Goal: Task Accomplishment & Management: Use online tool/utility

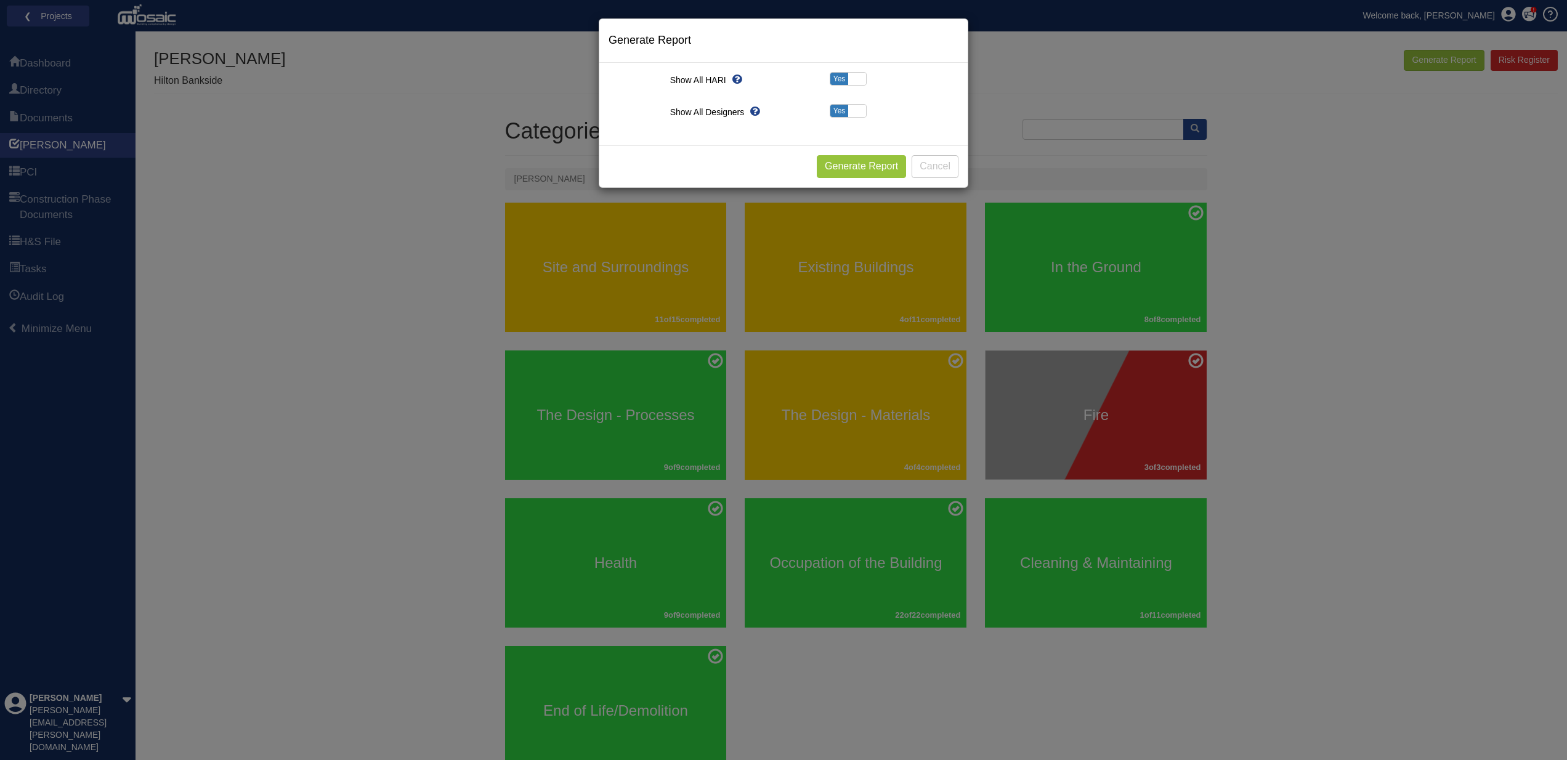
scroll to position [1, 0]
click at [932, 163] on button "Cancel" at bounding box center [934, 166] width 47 height 23
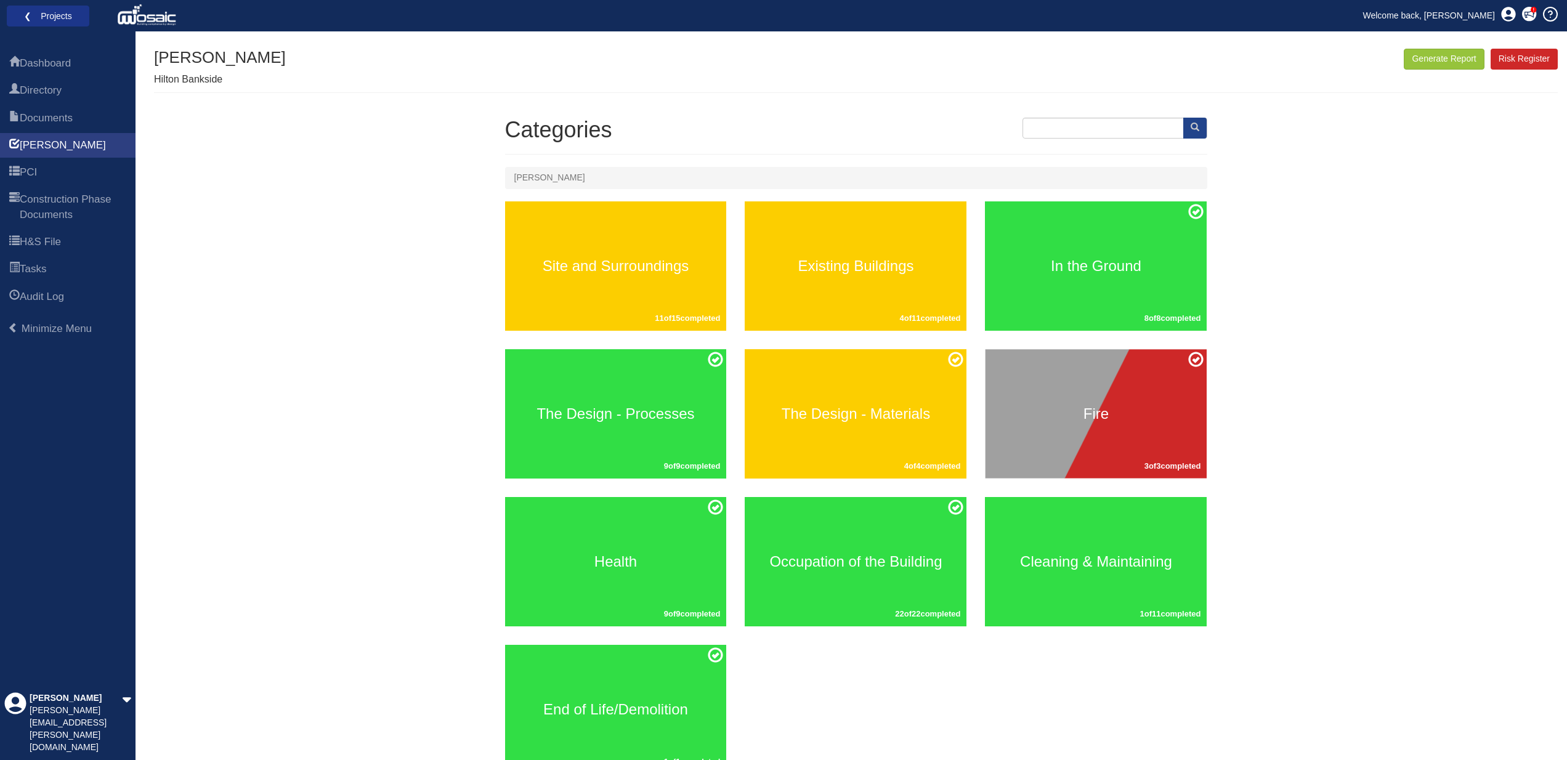
click at [41, 17] on link "❮ Projects" at bounding box center [48, 16] width 67 height 16
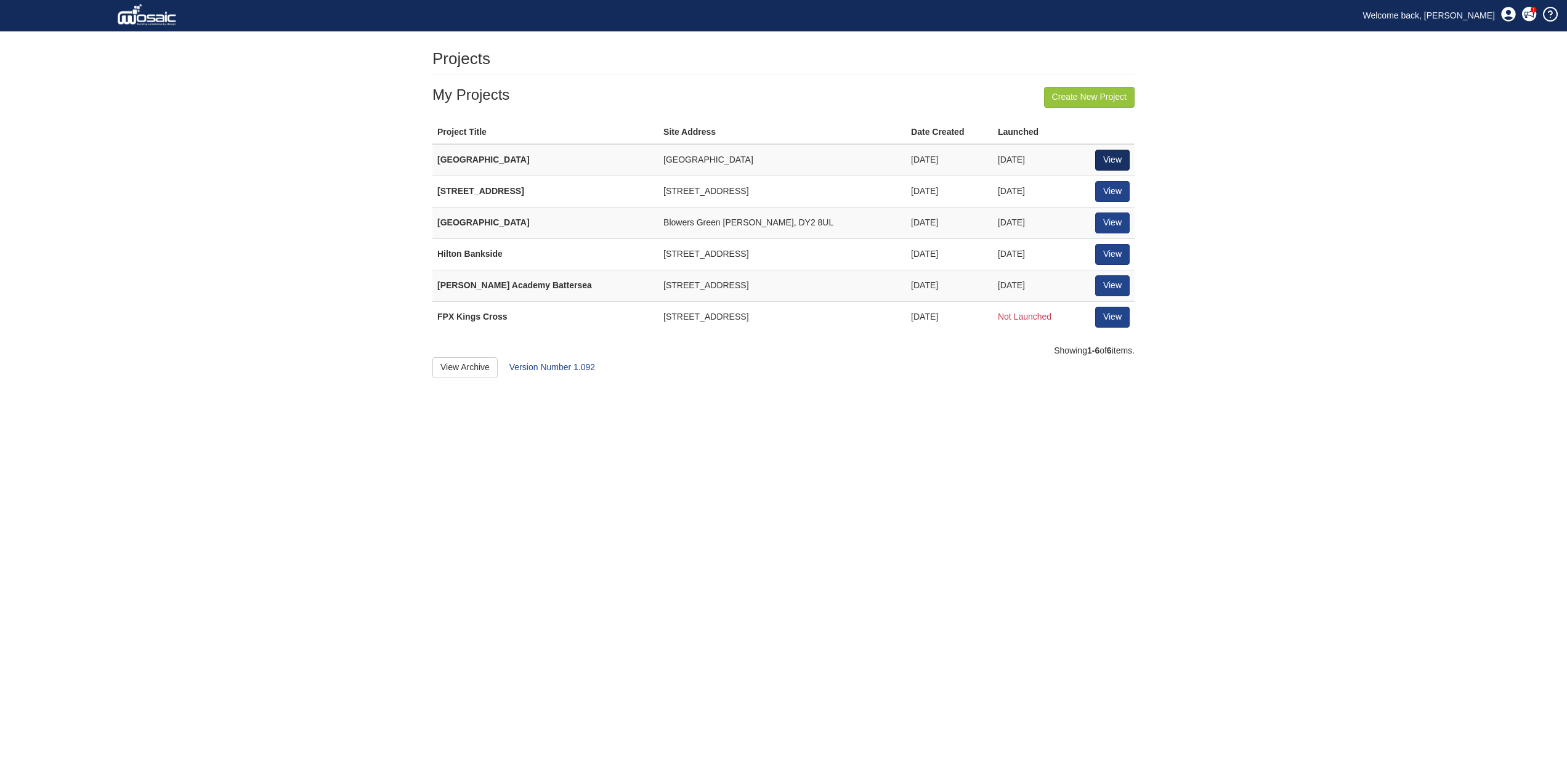
click at [1119, 155] on link "View" at bounding box center [1112, 160] width 34 height 21
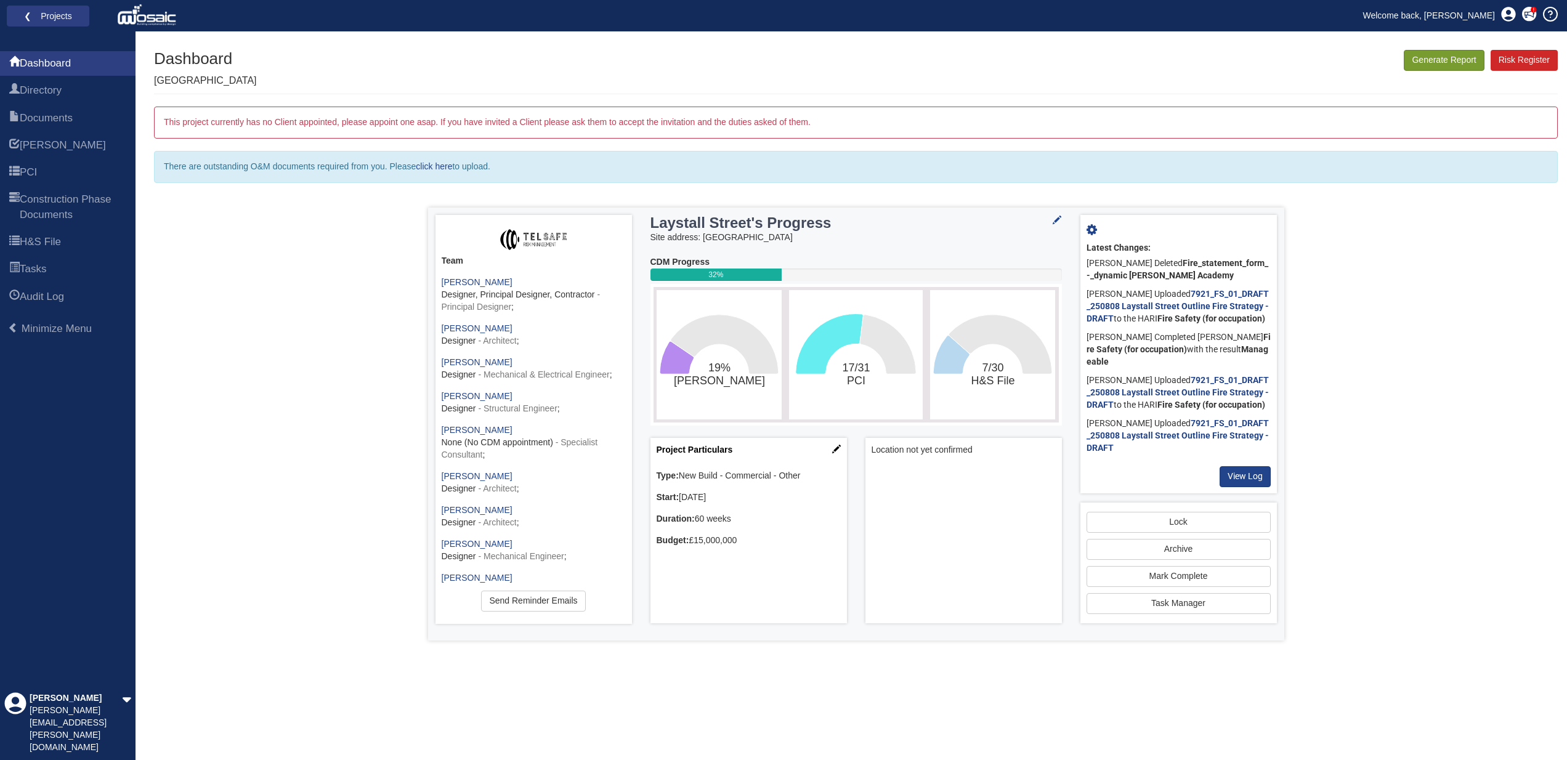
click at [1456, 61] on button "Generate Report" at bounding box center [1443, 60] width 80 height 21
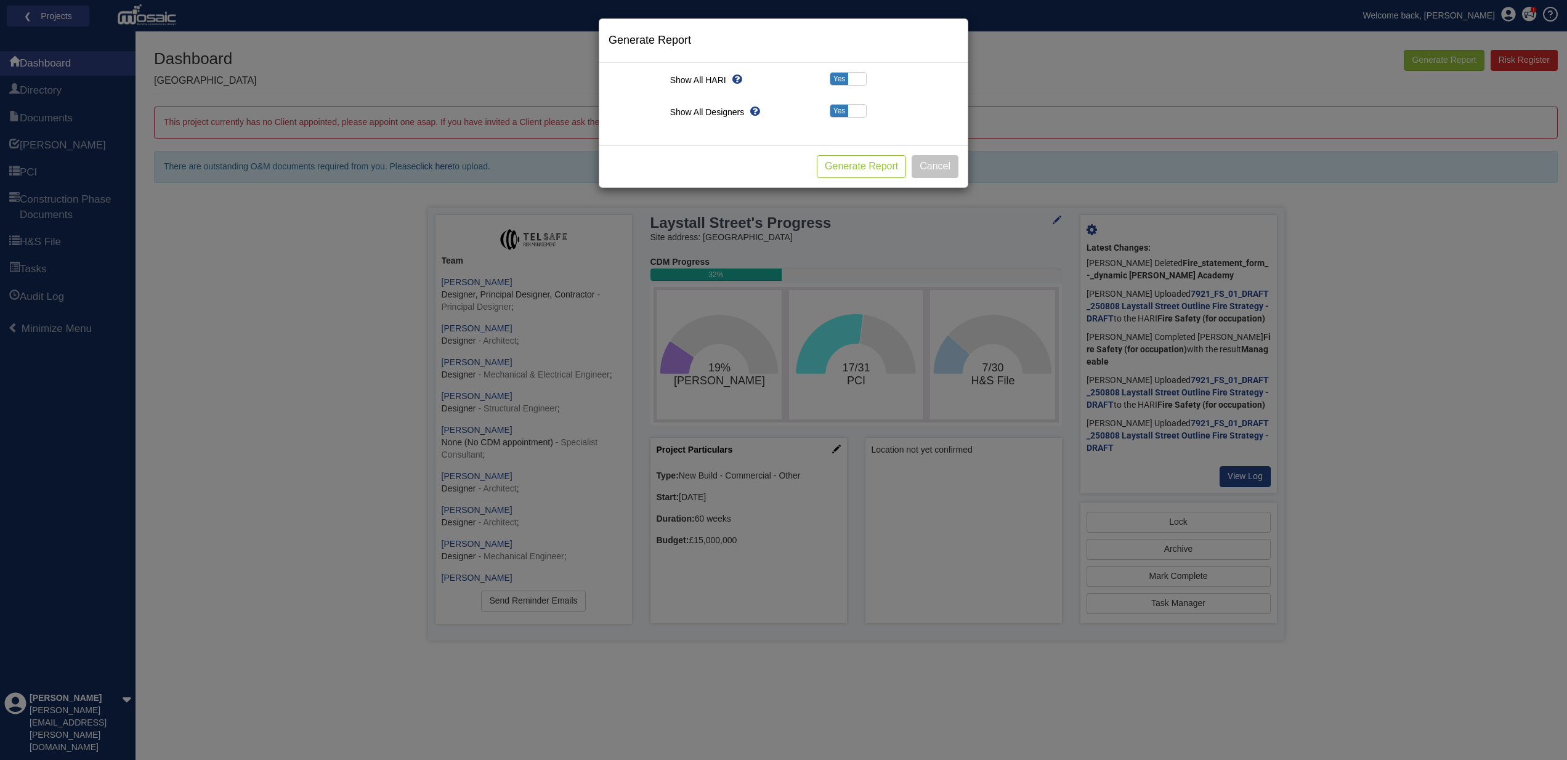
click at [860, 164] on button "Generate Report" at bounding box center [861, 166] width 89 height 23
click at [943, 169] on button "Cancel" at bounding box center [934, 166] width 47 height 23
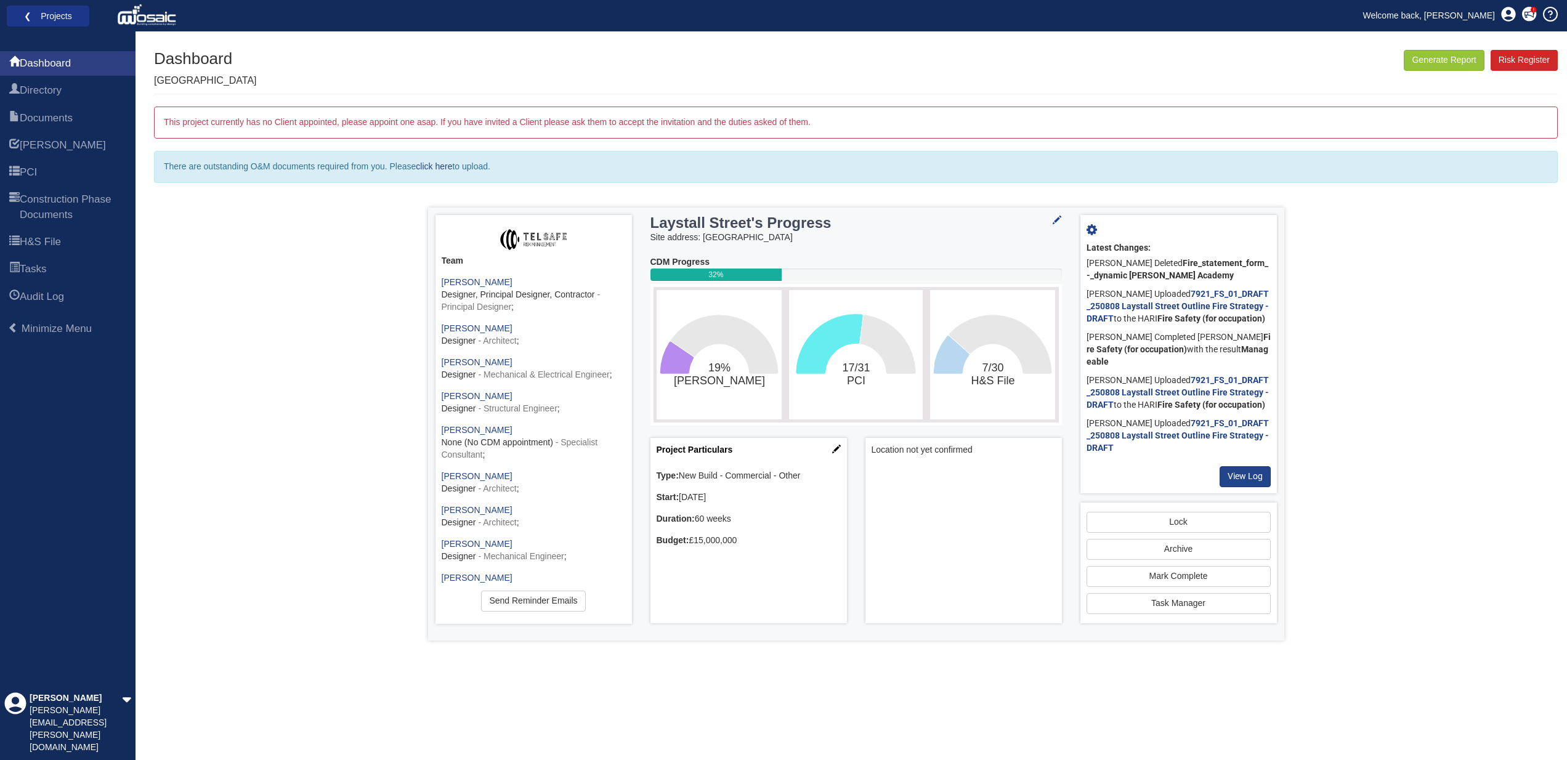
click at [63, 16] on link "❮ Projects" at bounding box center [48, 16] width 67 height 16
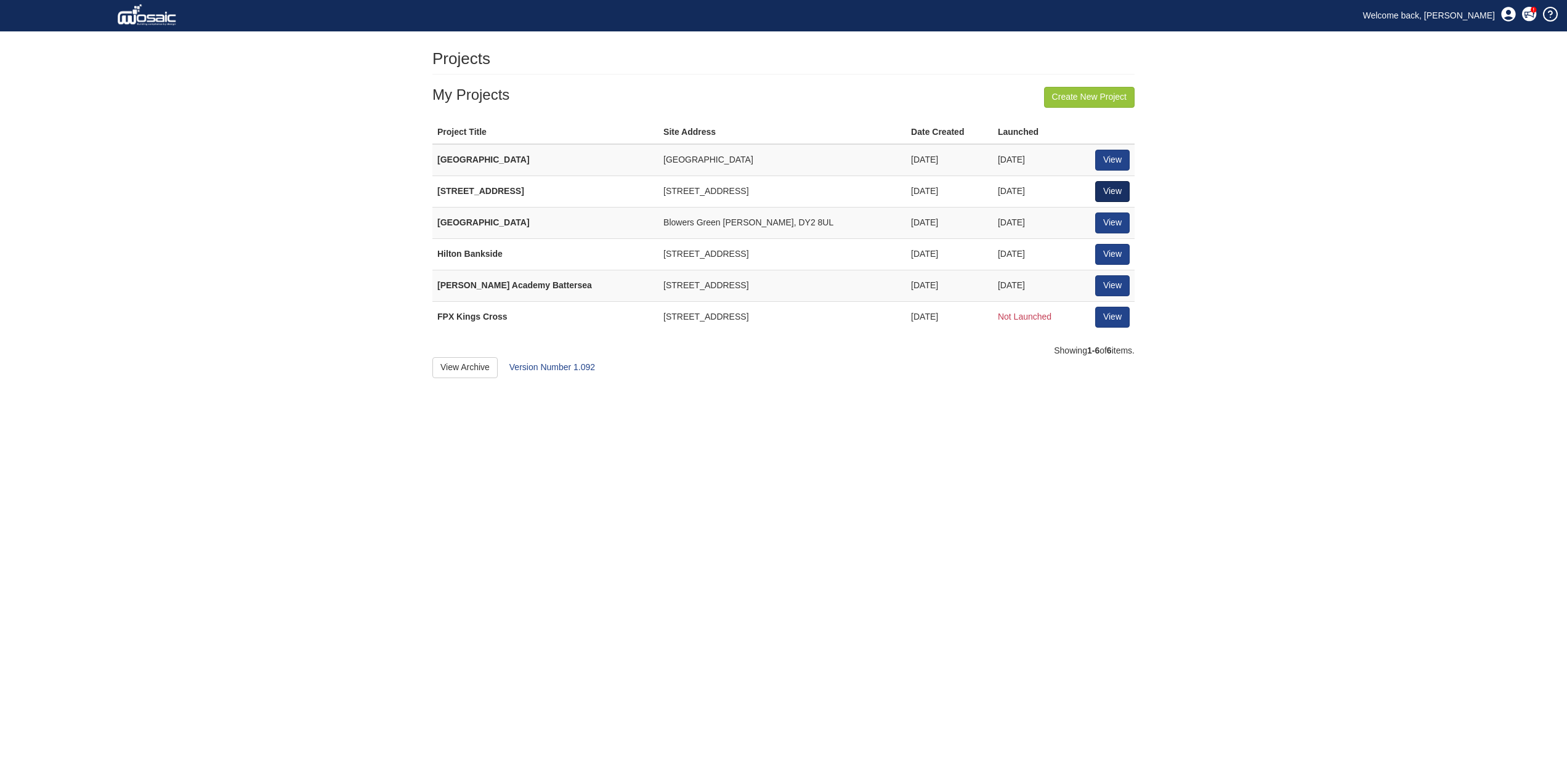
click at [1113, 186] on link "View" at bounding box center [1112, 191] width 34 height 21
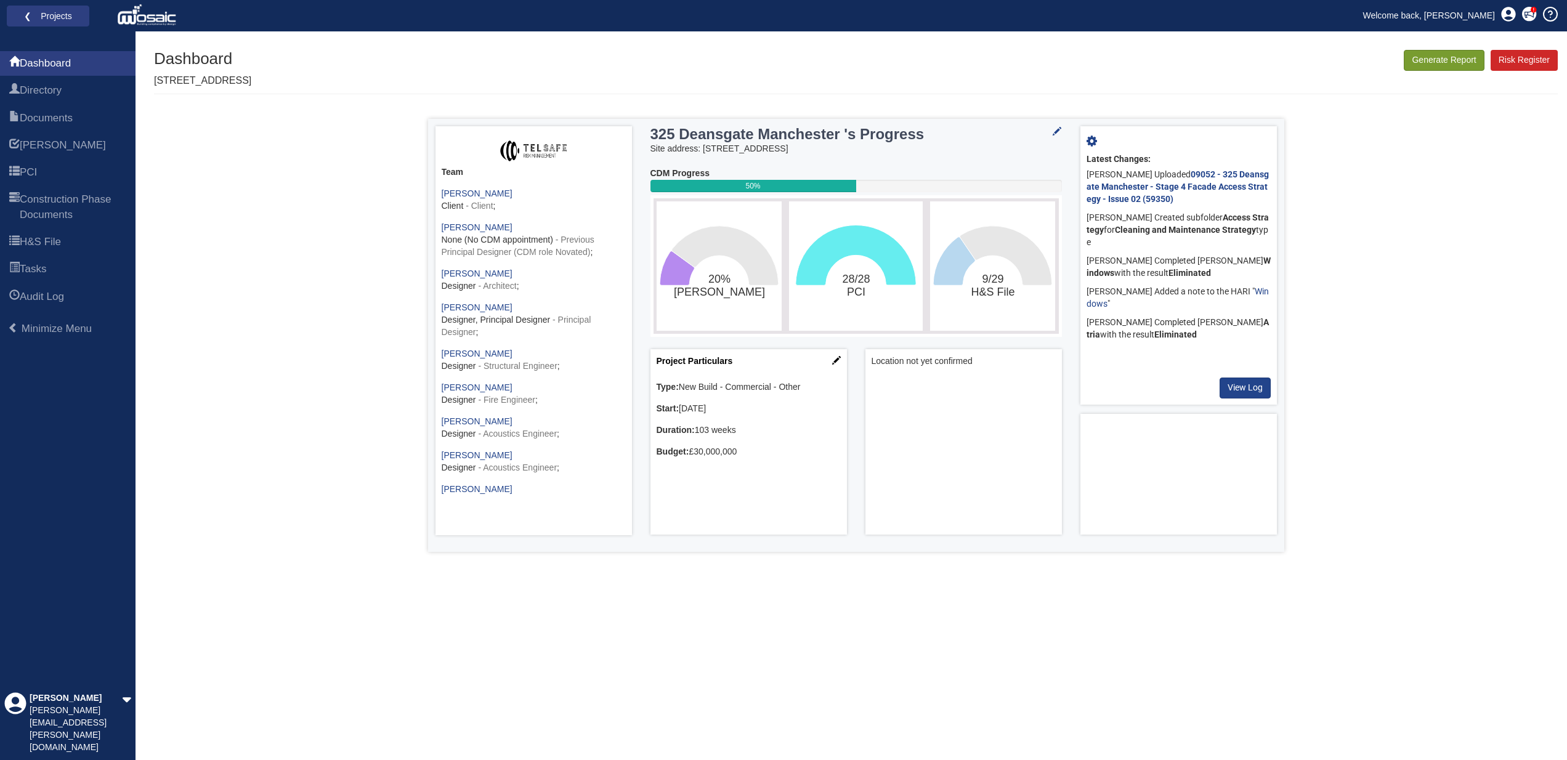
click at [1435, 60] on button "Generate Report" at bounding box center [1443, 60] width 80 height 21
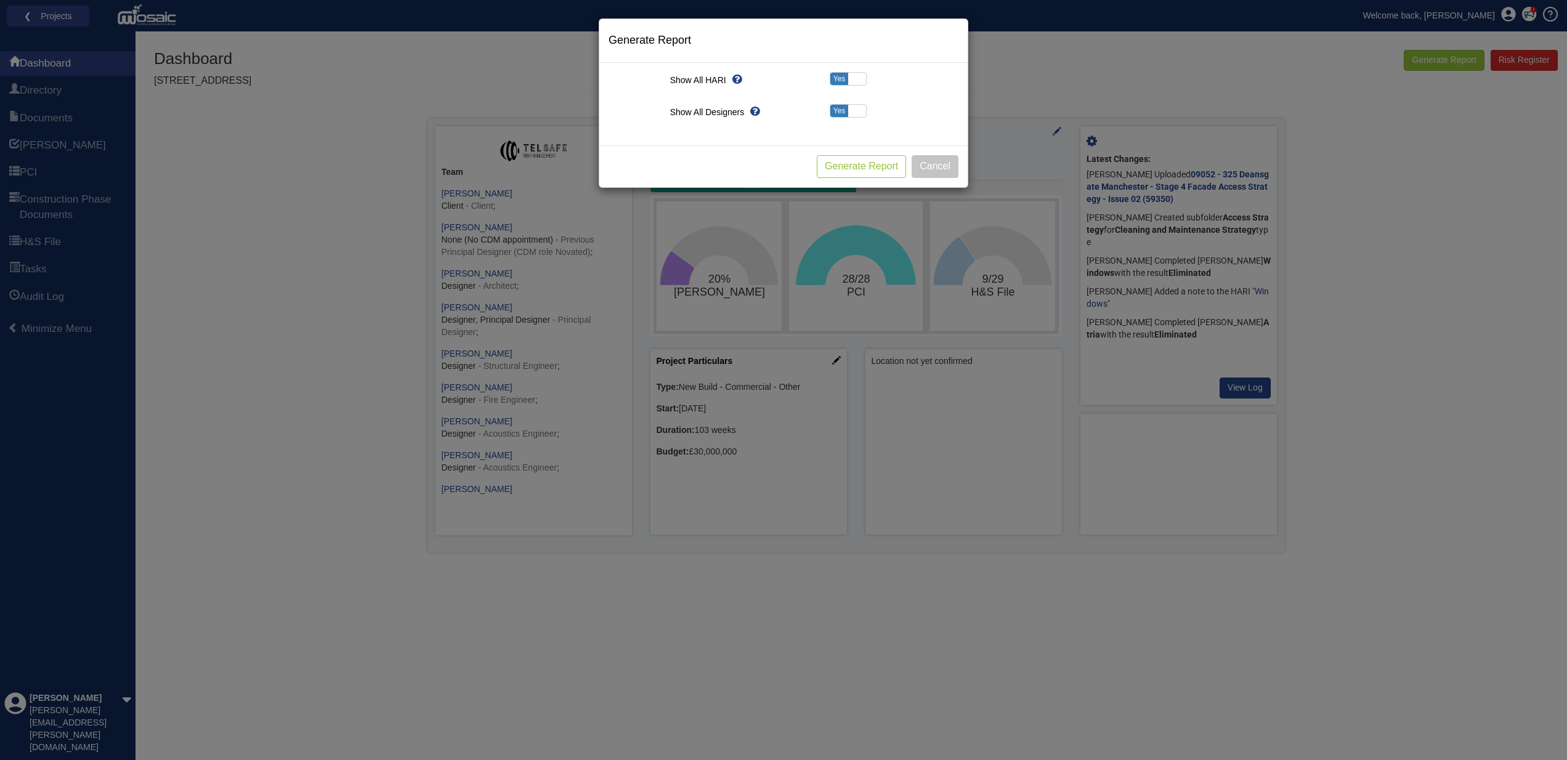
click at [864, 168] on button "Generate Report" at bounding box center [861, 166] width 89 height 23
